Goal: Find specific page/section: Find specific page/section

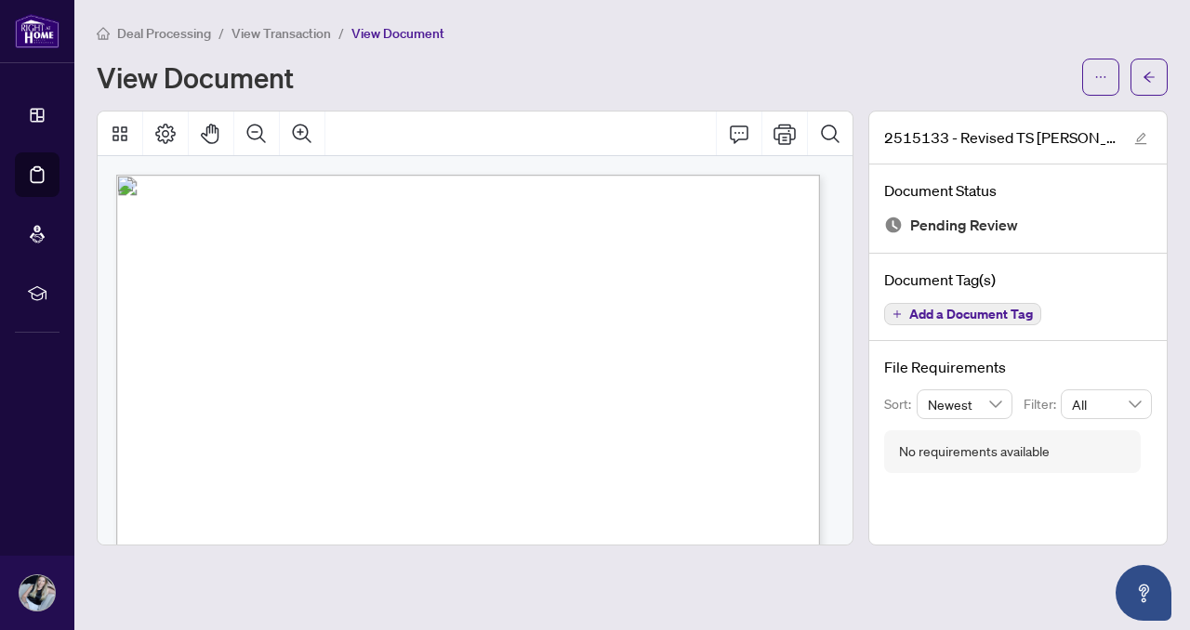
scroll to position [439, 0]
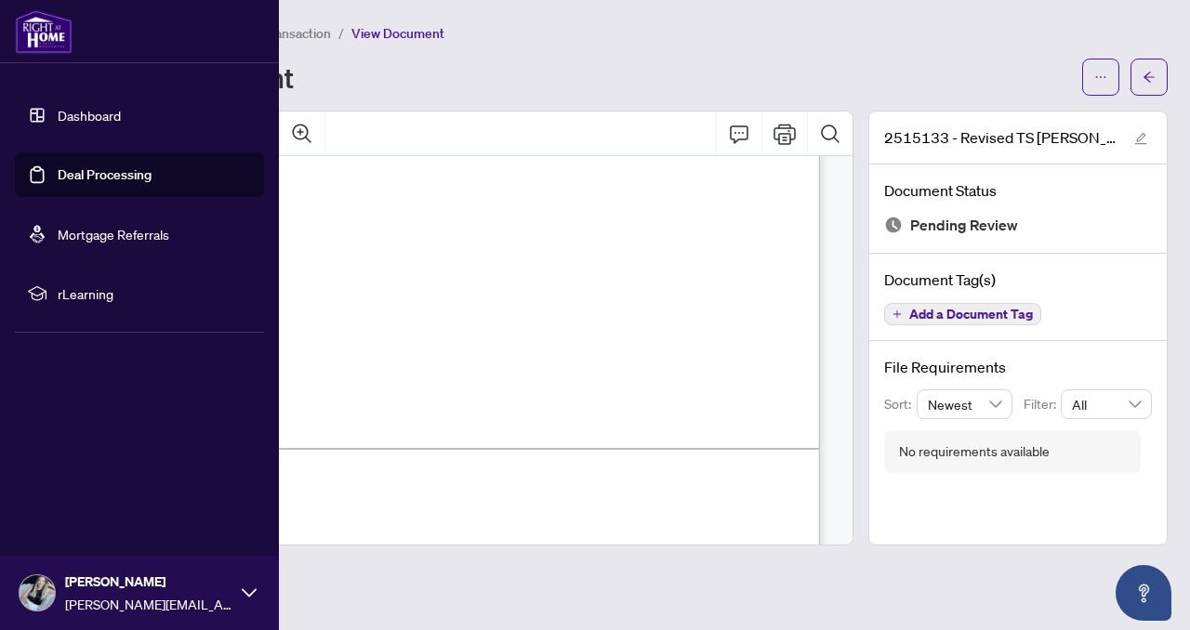
click at [72, 117] on link "Dashboard" at bounding box center [89, 115] width 63 height 17
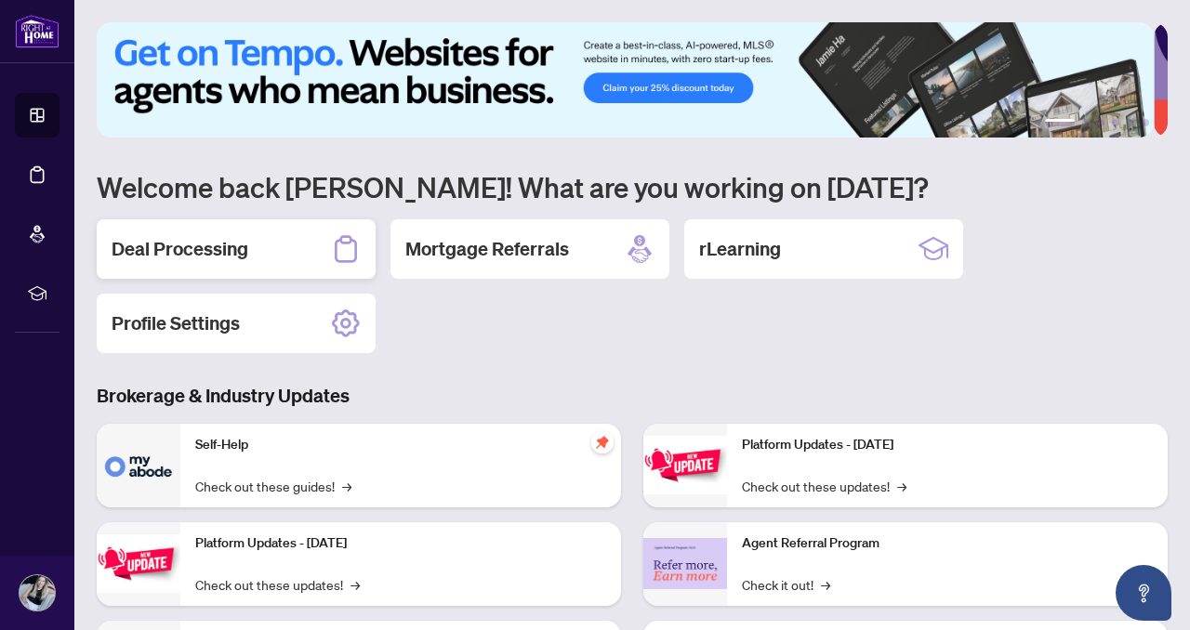
click at [173, 248] on h2 "Deal Processing" at bounding box center [180, 249] width 137 height 26
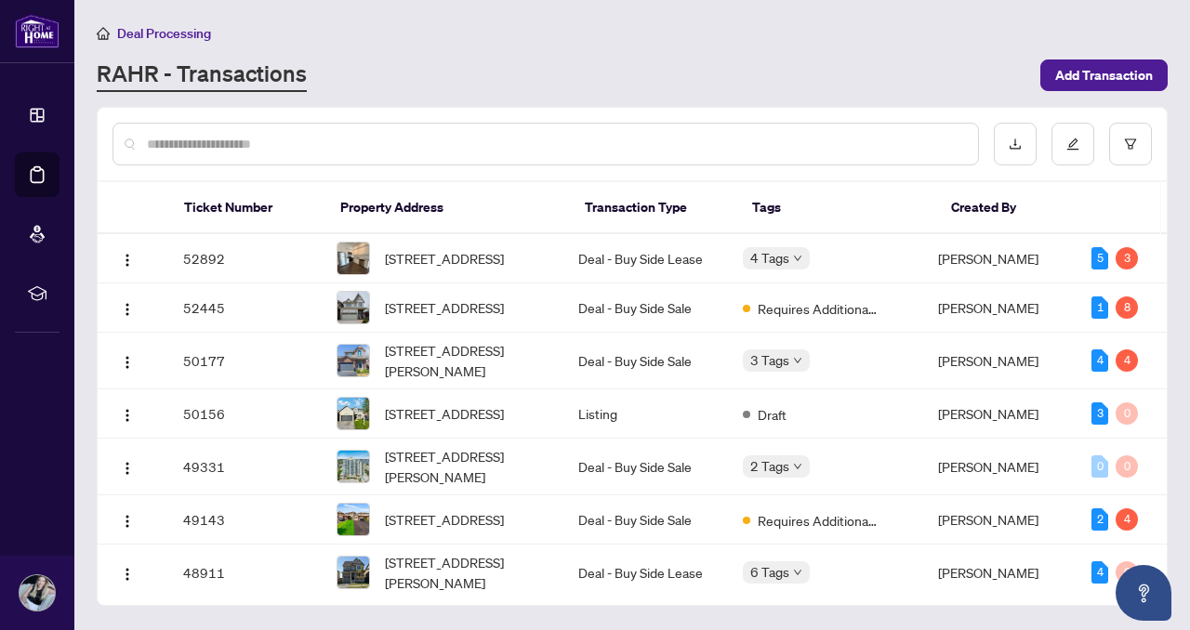
scroll to position [31, 0]
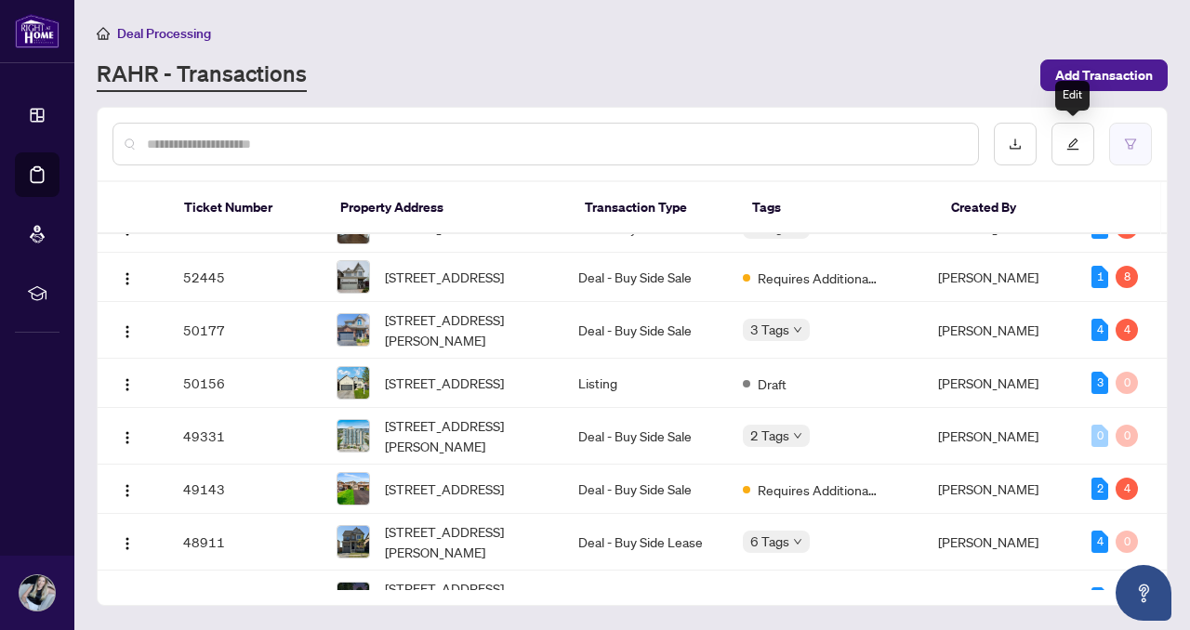
click at [1129, 143] on icon "filter" at bounding box center [1130, 144] width 13 height 13
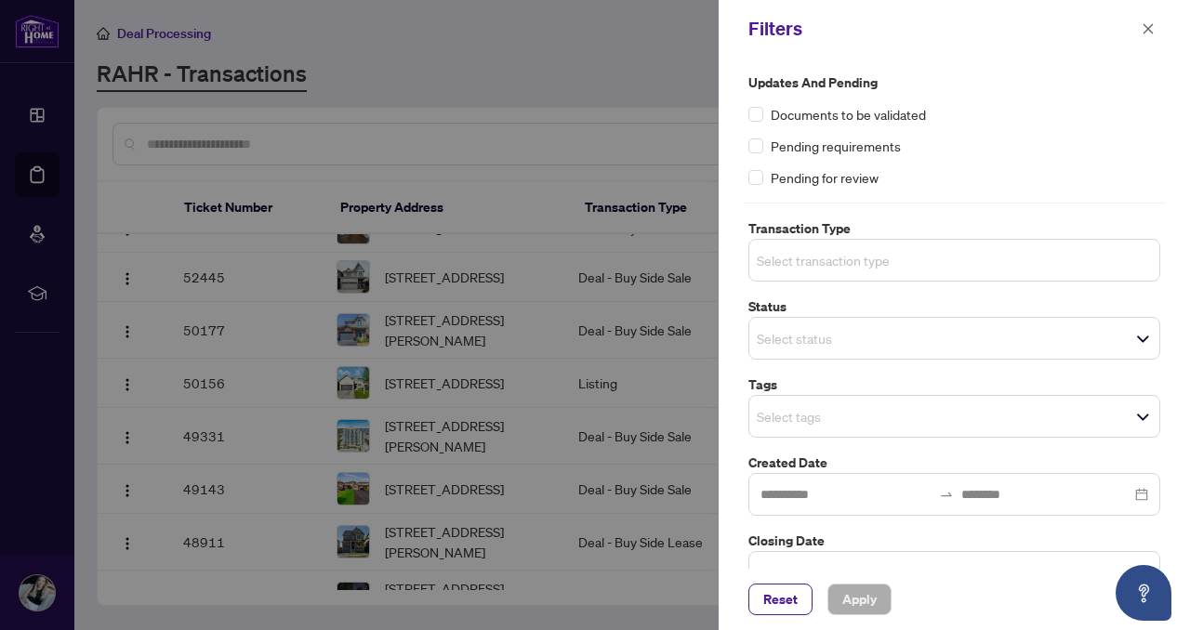
click at [861, 267] on input "search" at bounding box center [822, 260] width 130 height 22
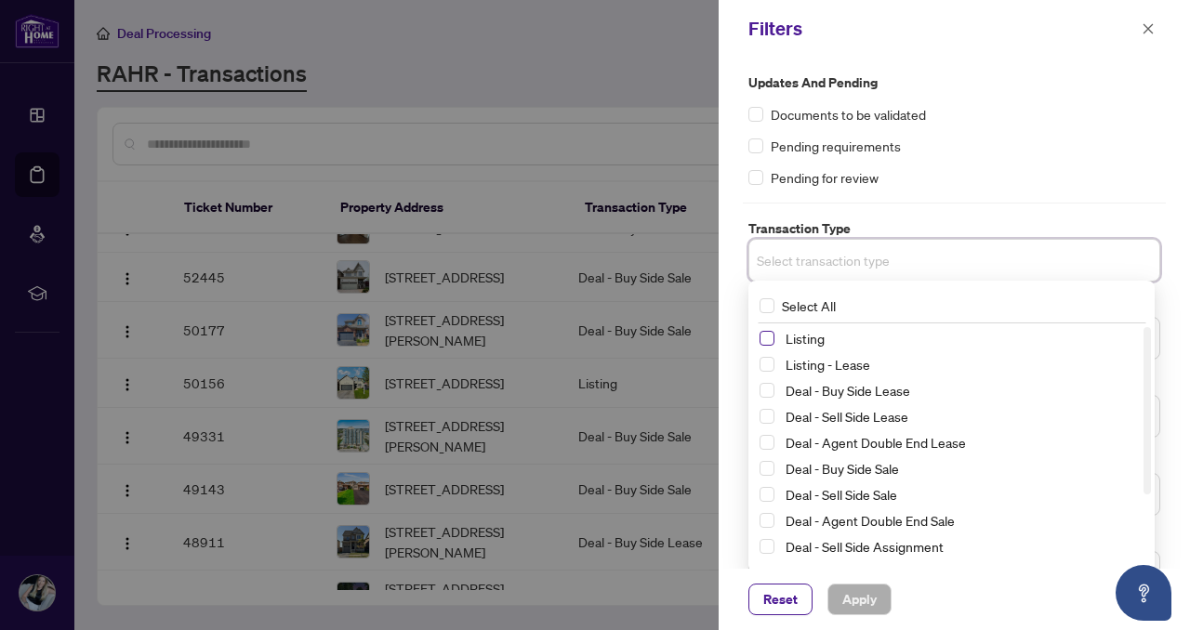
click at [765, 336] on span "Select Listing" at bounding box center [767, 338] width 15 height 15
click at [855, 593] on span "Apply" at bounding box center [859, 600] width 34 height 30
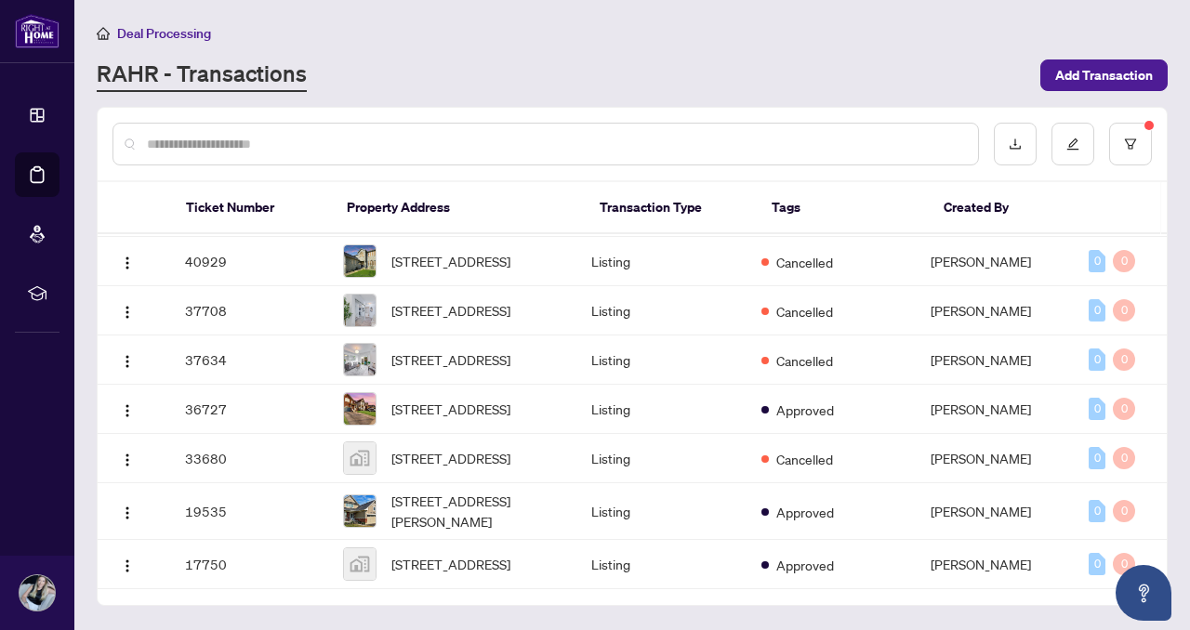
scroll to position [309, 0]
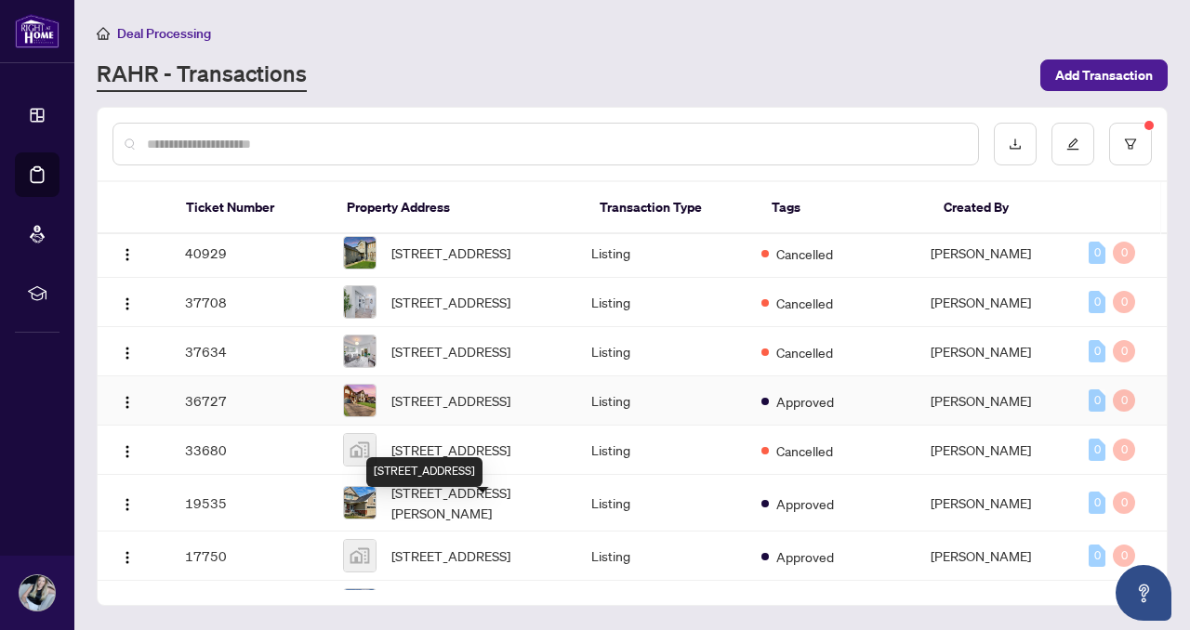
click at [510, 411] on span "[STREET_ADDRESS]" at bounding box center [450, 400] width 119 height 20
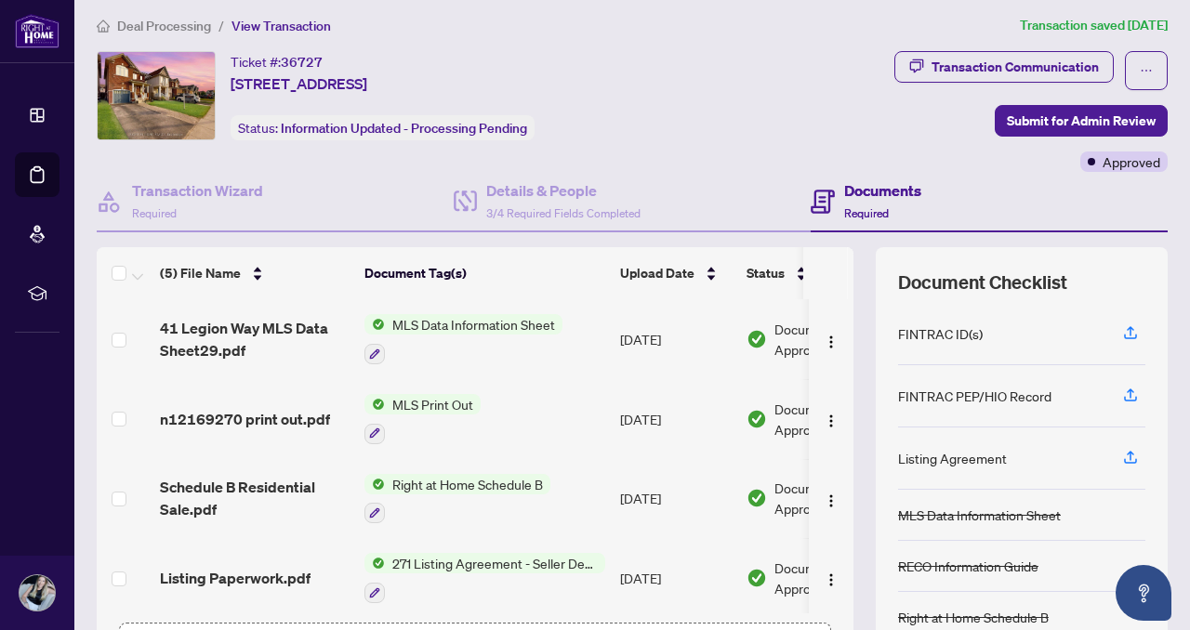
scroll to position [7, 0]
click at [863, 190] on h4 "Documents" at bounding box center [882, 190] width 77 height 22
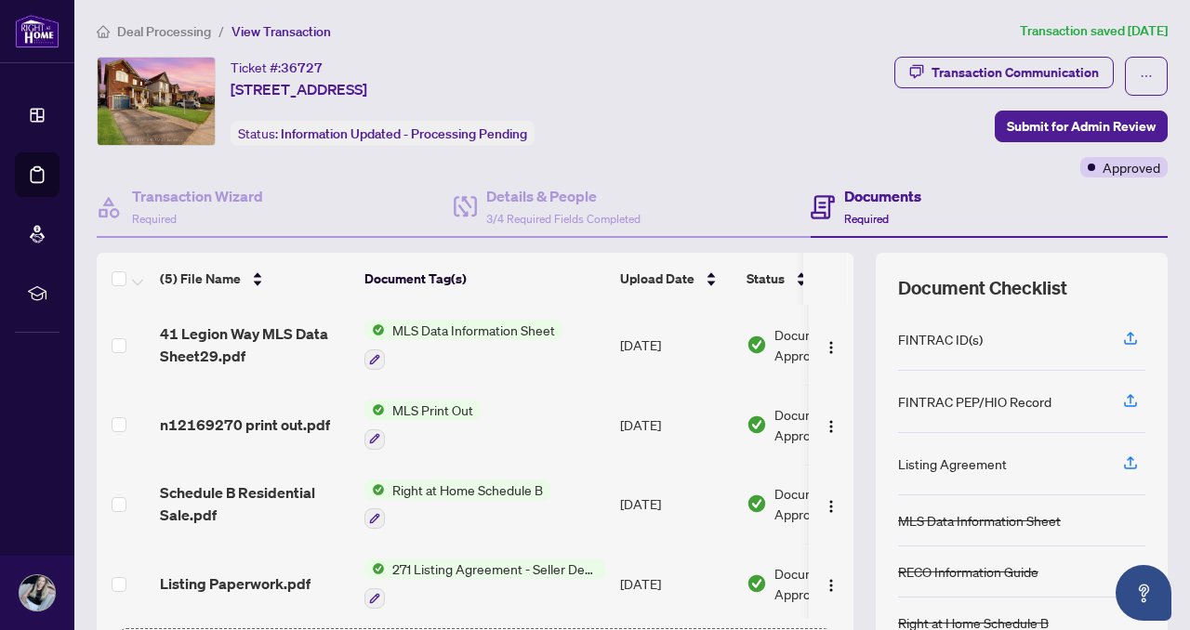
scroll to position [0, 0]
